Goal: Navigation & Orientation: Find specific page/section

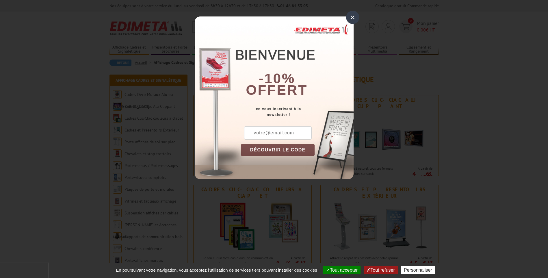
click at [350, 19] on div "×" at bounding box center [352, 17] width 13 height 13
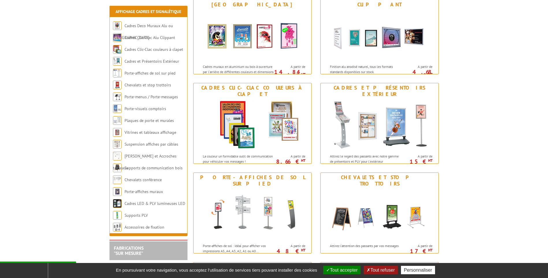
scroll to position [116, 0]
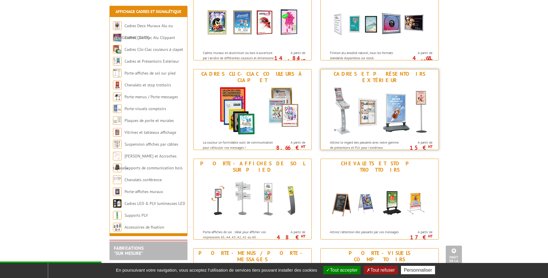
click at [423, 92] on img at bounding box center [379, 111] width 107 height 52
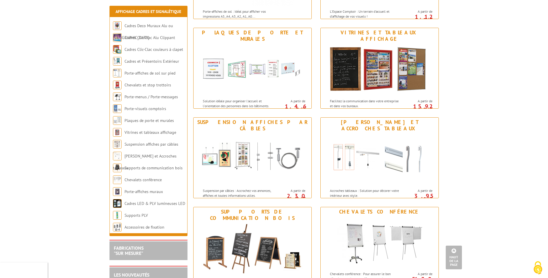
scroll to position [462, 0]
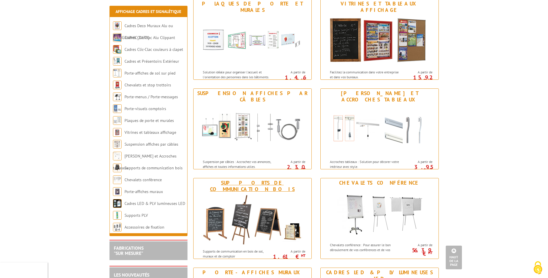
click at [229, 196] on img at bounding box center [252, 220] width 107 height 52
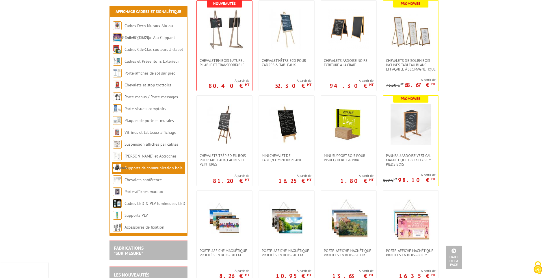
scroll to position [520, 0]
